Goal: Check status: Check status

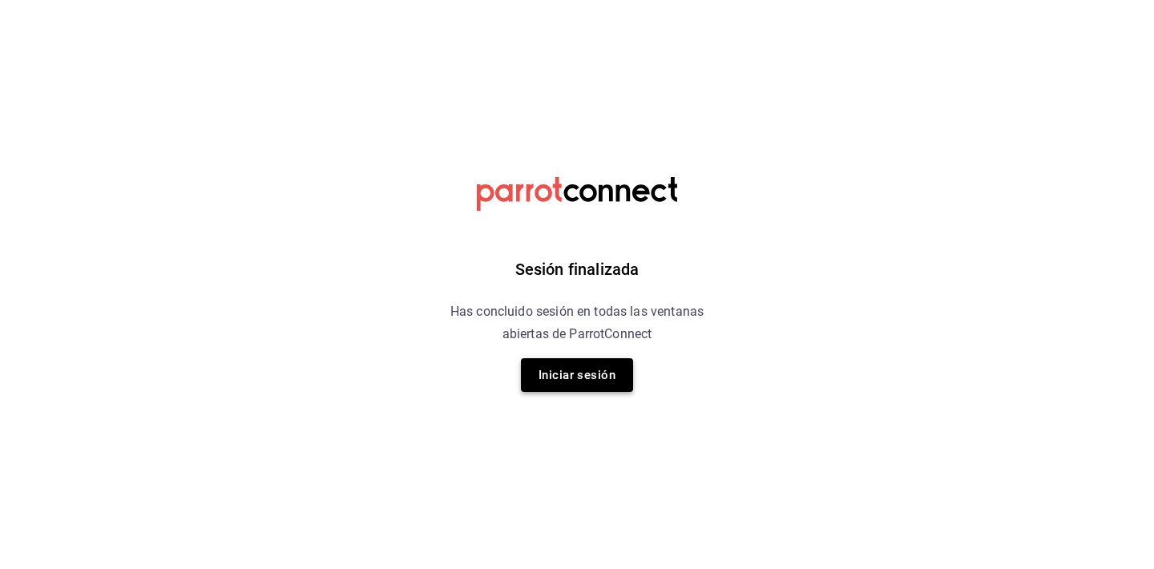
click at [579, 361] on button "Iniciar sesión" at bounding box center [577, 375] width 112 height 34
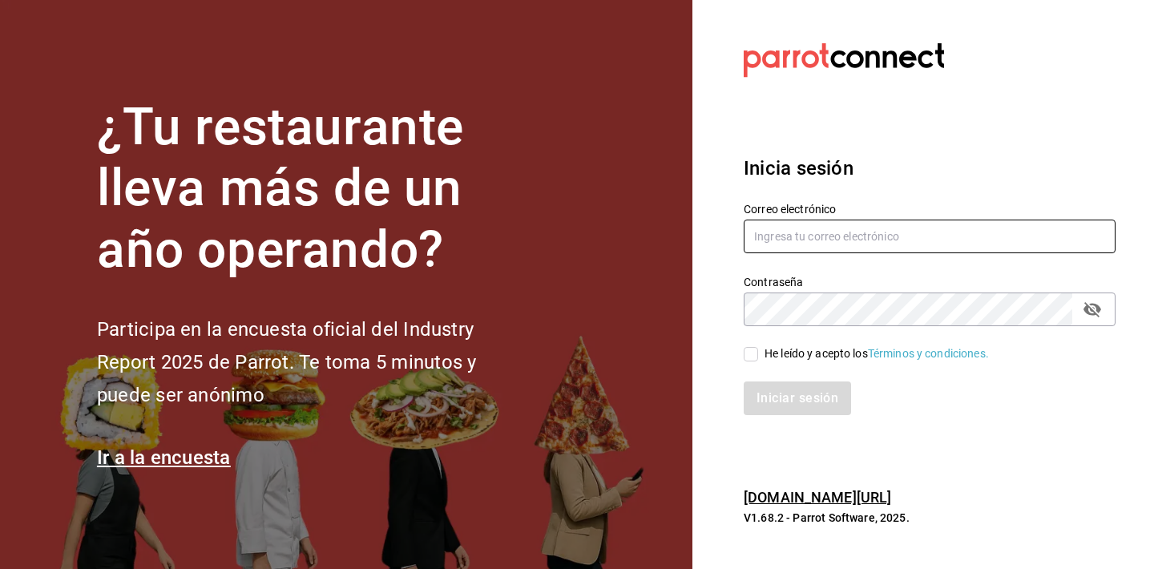
type input "andreabarenque@gmail.com"
click at [752, 355] on input "He leído y acepto los Términos y condiciones." at bounding box center [750, 354] width 14 height 14
checkbox input "true"
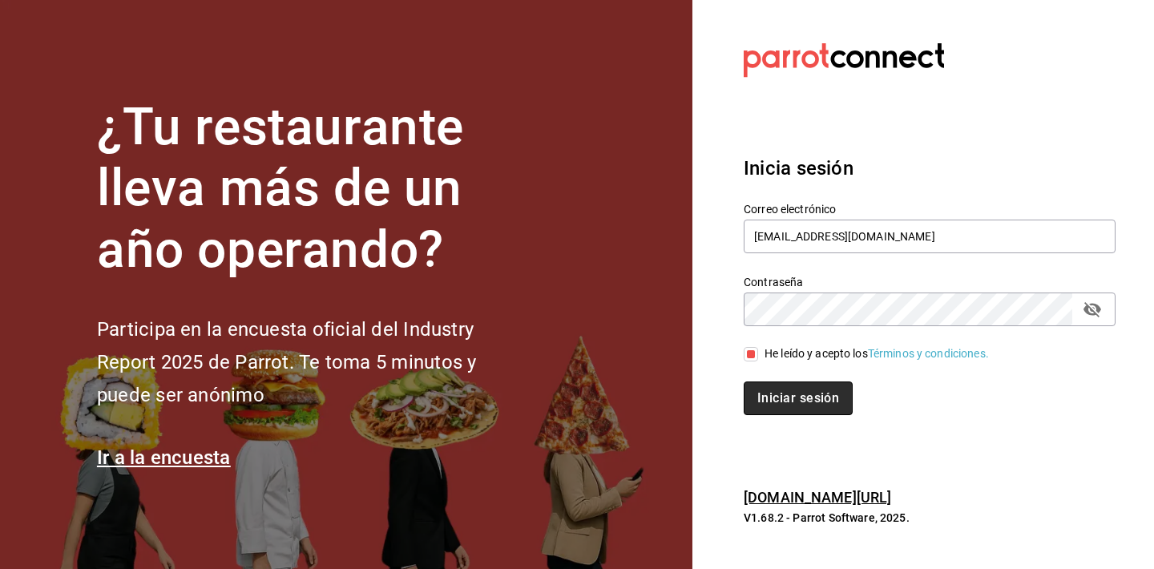
click at [777, 395] on button "Iniciar sesión" at bounding box center [797, 398] width 109 height 34
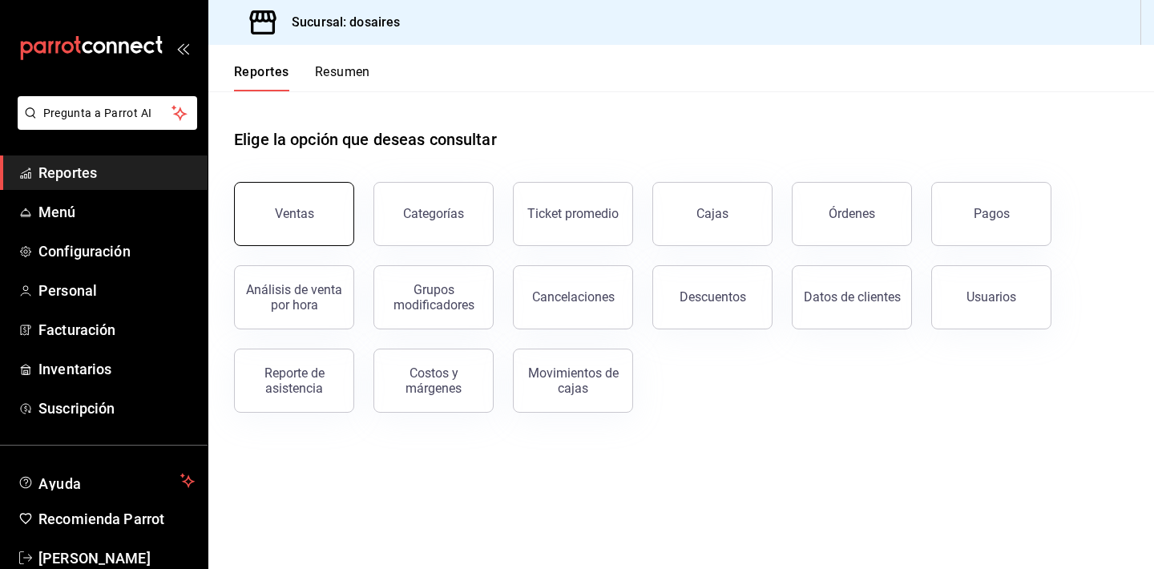
click at [301, 207] on div "Ventas" at bounding box center [294, 213] width 39 height 15
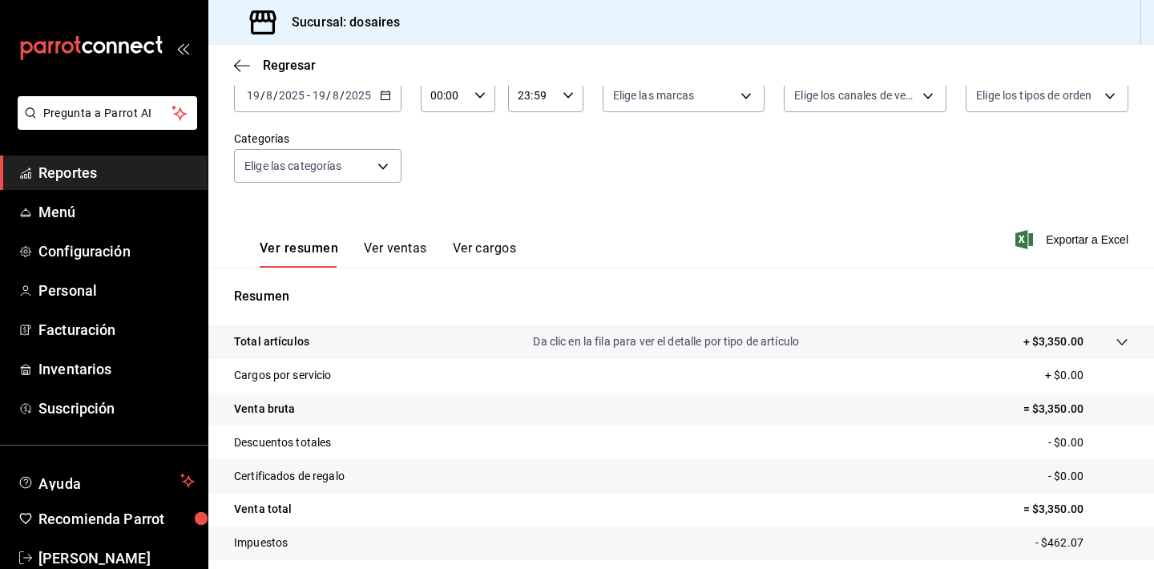
scroll to position [76, 0]
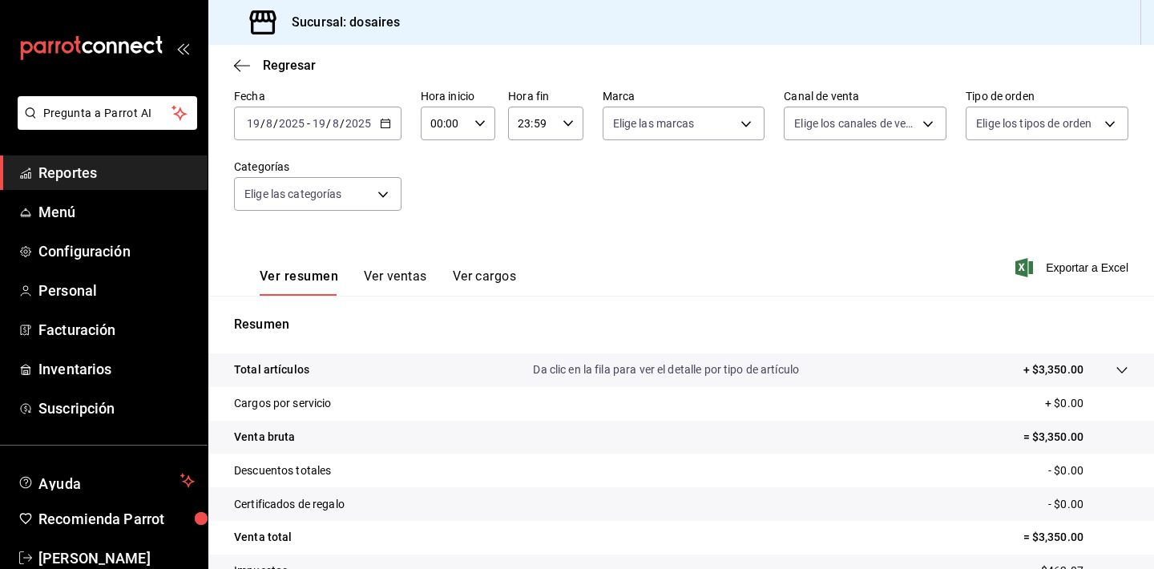
click at [365, 123] on input "2025" at bounding box center [357, 123] width 27 height 13
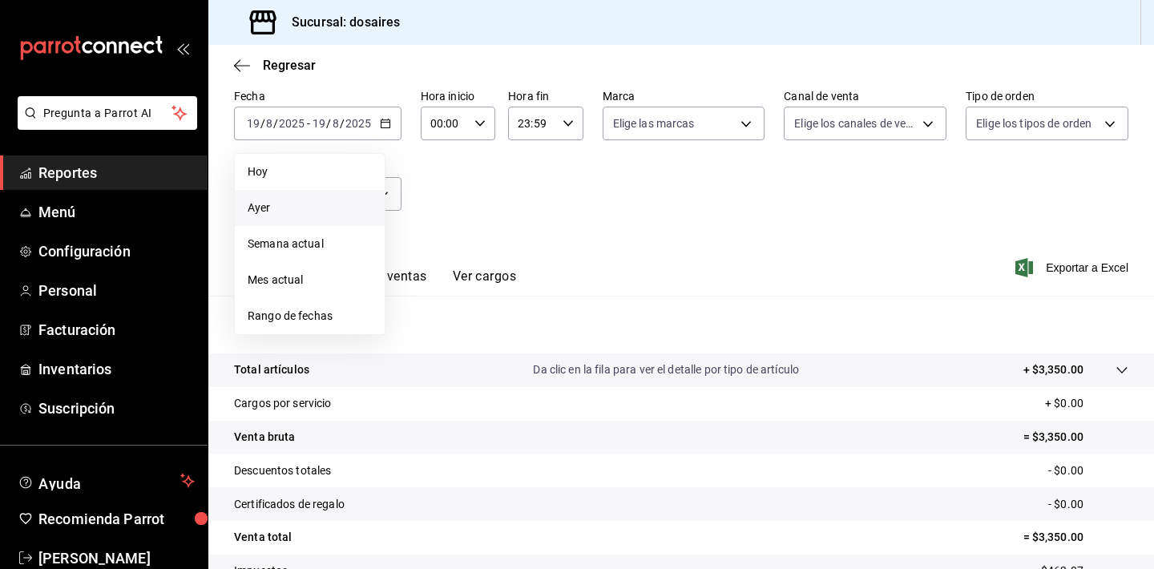
click at [301, 207] on span "Ayer" at bounding box center [310, 207] width 124 height 17
